Goal: Information Seeking & Learning: Learn about a topic

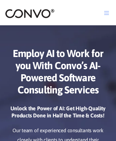
scroll to position [3347, 0]
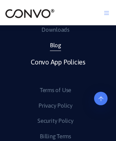
click at [56, 51] on link "Blog" at bounding box center [55, 45] width 11 height 11
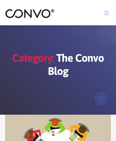
scroll to position [1435, 0]
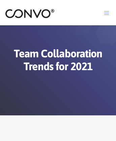
scroll to position [1857, 0]
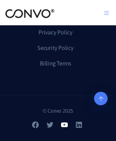
click at [65, 128] on icon at bounding box center [64, 125] width 7 height 5
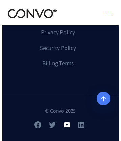
scroll to position [1837, 0]
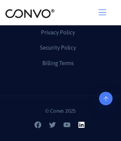
click at [82, 126] on icon at bounding box center [82, 125] width 6 height 6
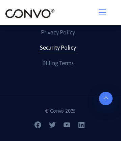
click at [58, 48] on link "Security Policy" at bounding box center [58, 48] width 36 height 11
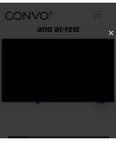
scroll to position [3950, 0]
